Goal: Book appointment/travel/reservation

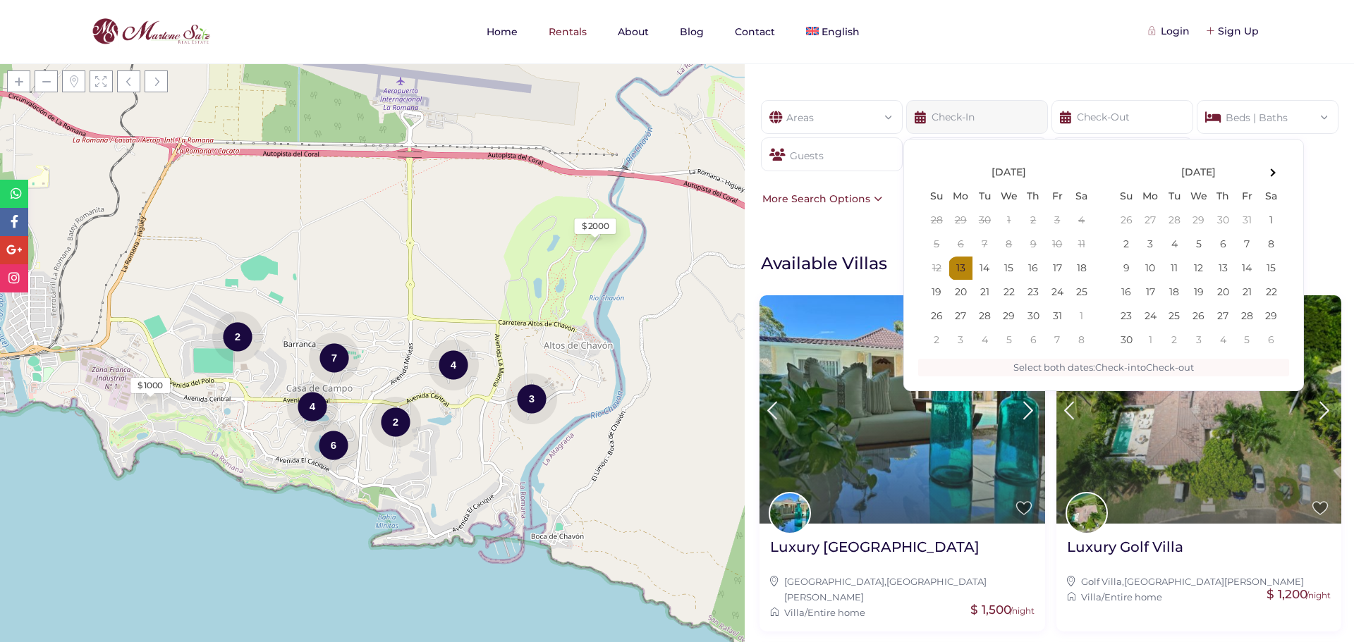
click at [987, 118] on input "text" at bounding box center [977, 117] width 142 height 34
click at [1271, 169] on th at bounding box center [1271, 173] width 24 height 24
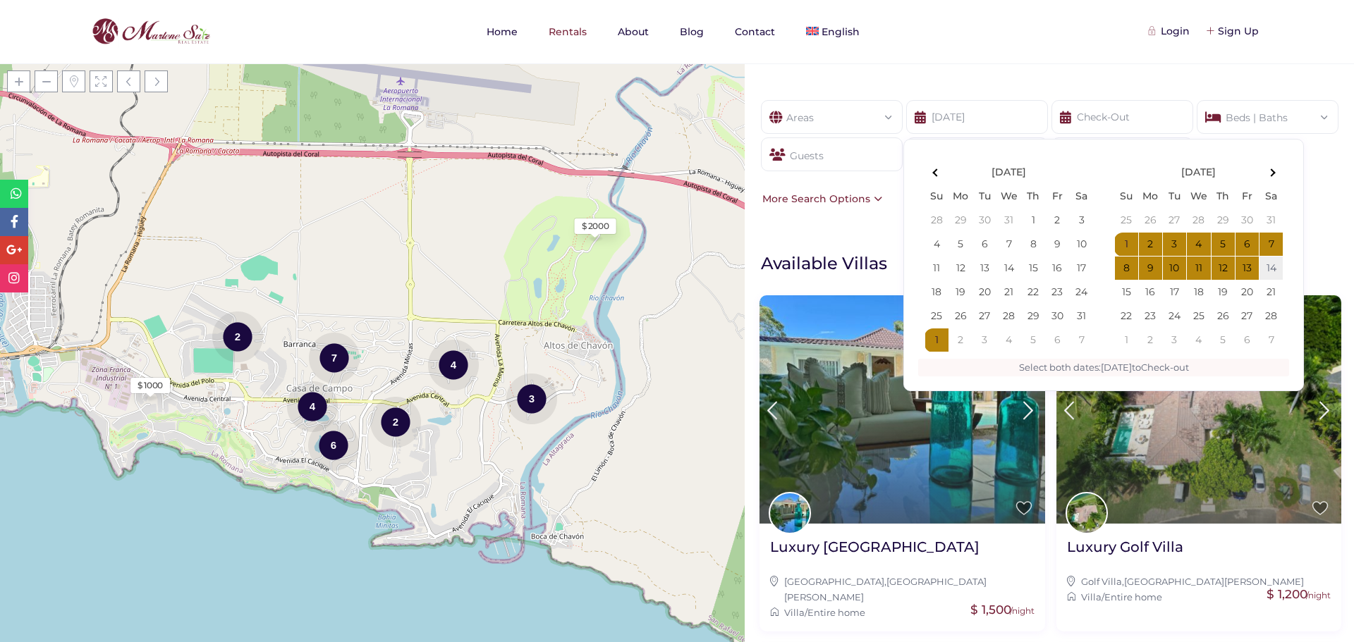
type input "[DATE]"
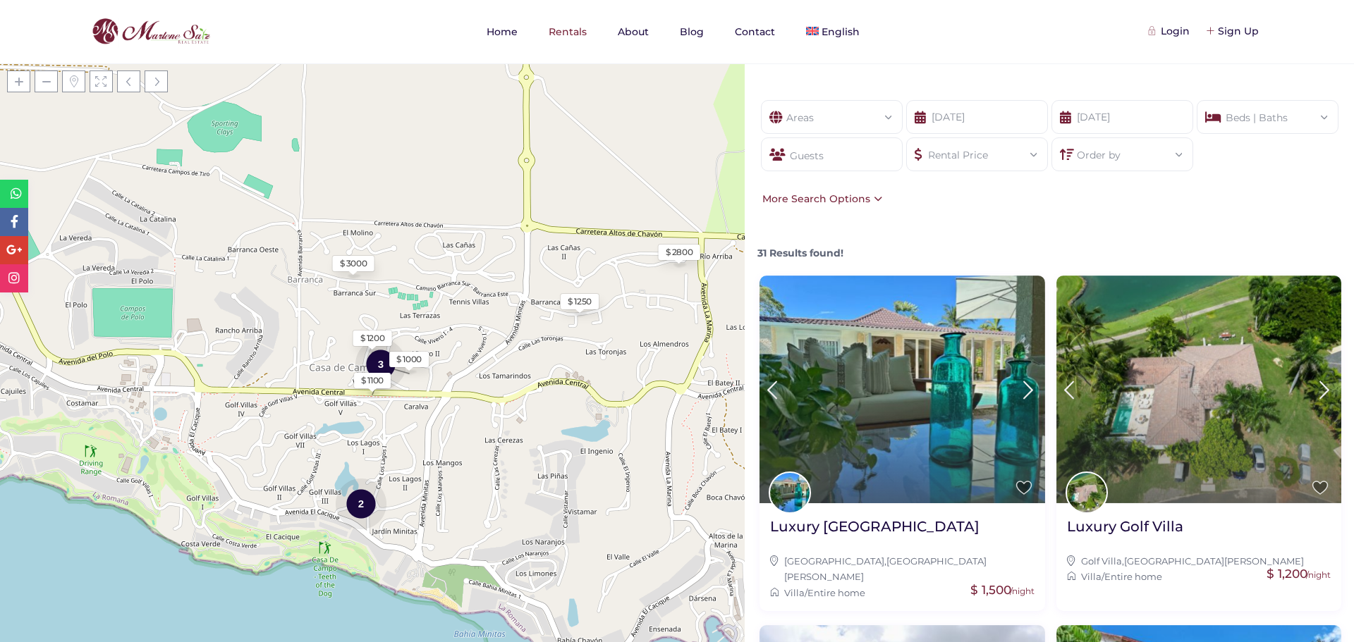
click at [1139, 153] on div "Order by" at bounding box center [1122, 150] width 119 height 25
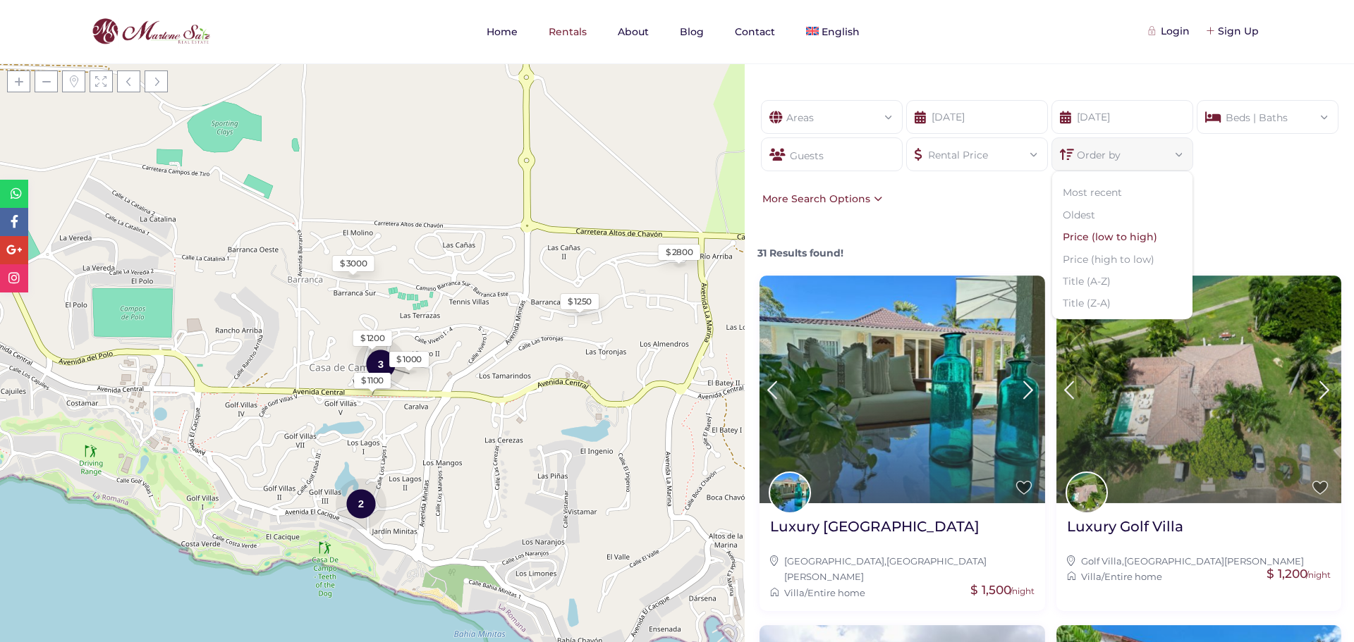
click at [1118, 238] on li "Price (low to high)" at bounding box center [1122, 237] width 140 height 22
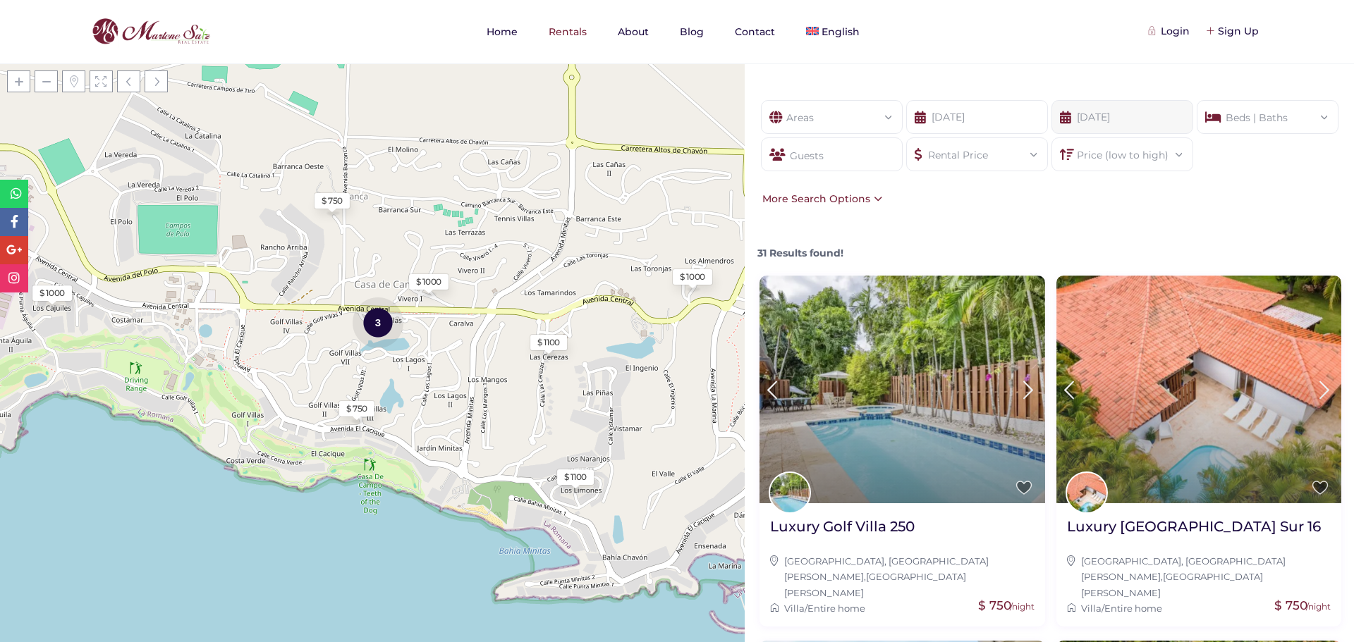
click at [1125, 114] on input "[DATE]" at bounding box center [1122, 117] width 142 height 34
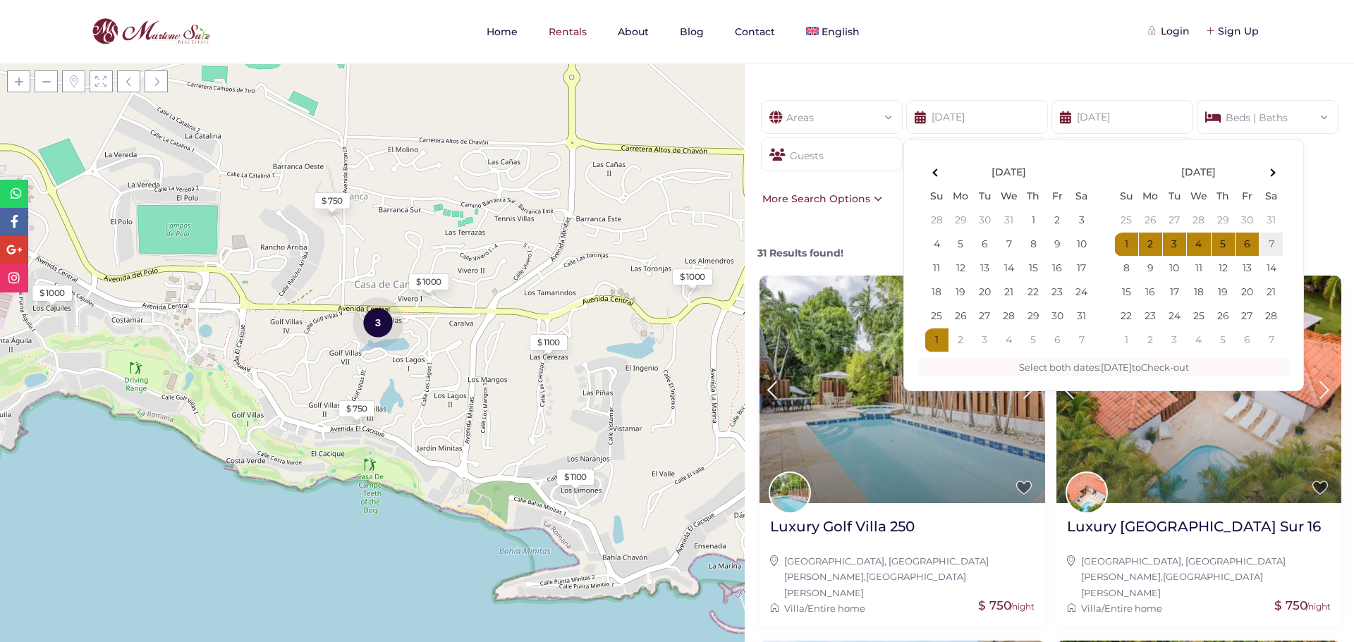
type input "[DATE]"
